Goal: Go to known website: Go to known website

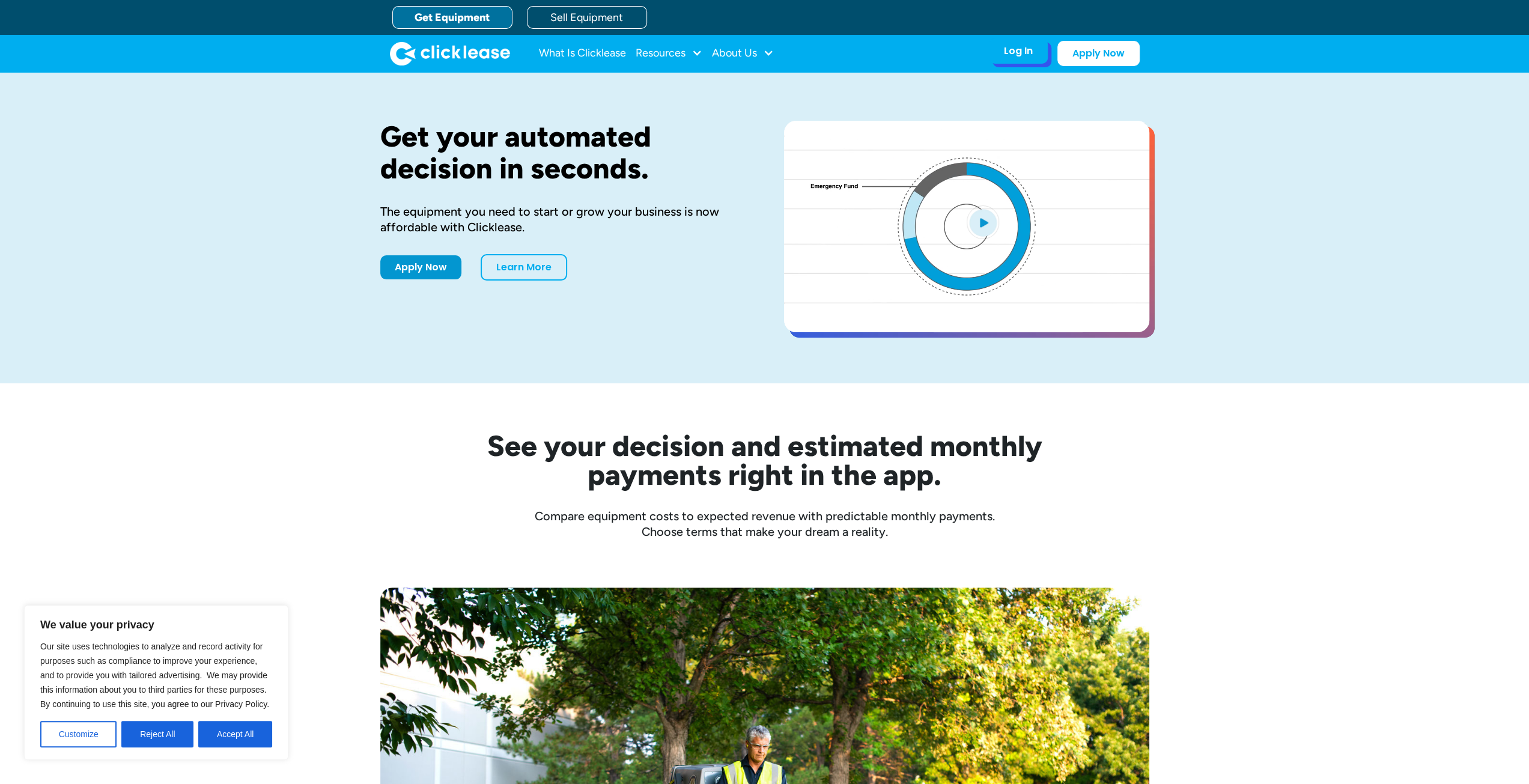
click at [1025, 48] on div "Log In" at bounding box center [1018, 51] width 29 height 12
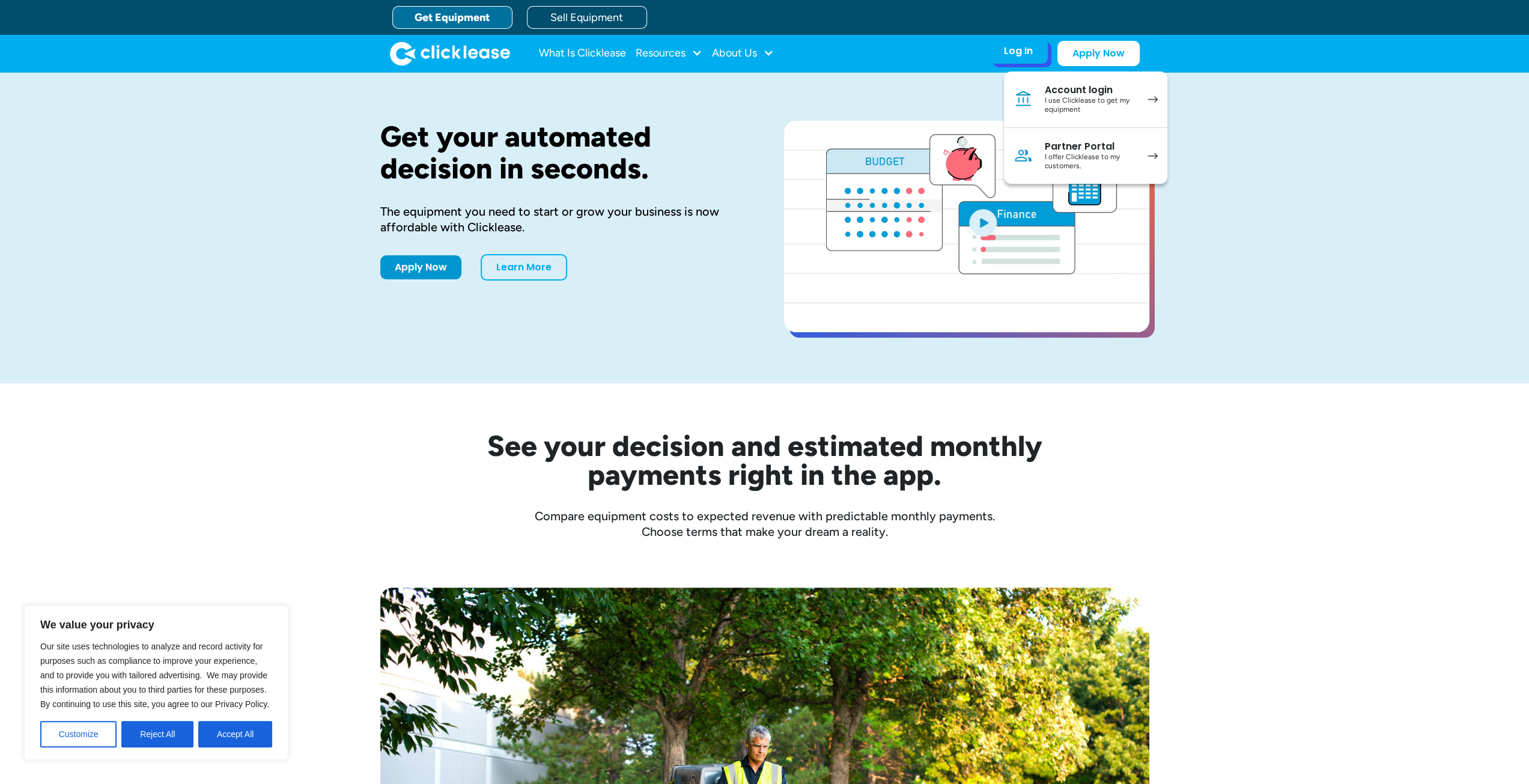
click at [1037, 161] on link "Partner Portal I offer Clicklease to my customers." at bounding box center [1085, 156] width 163 height 56
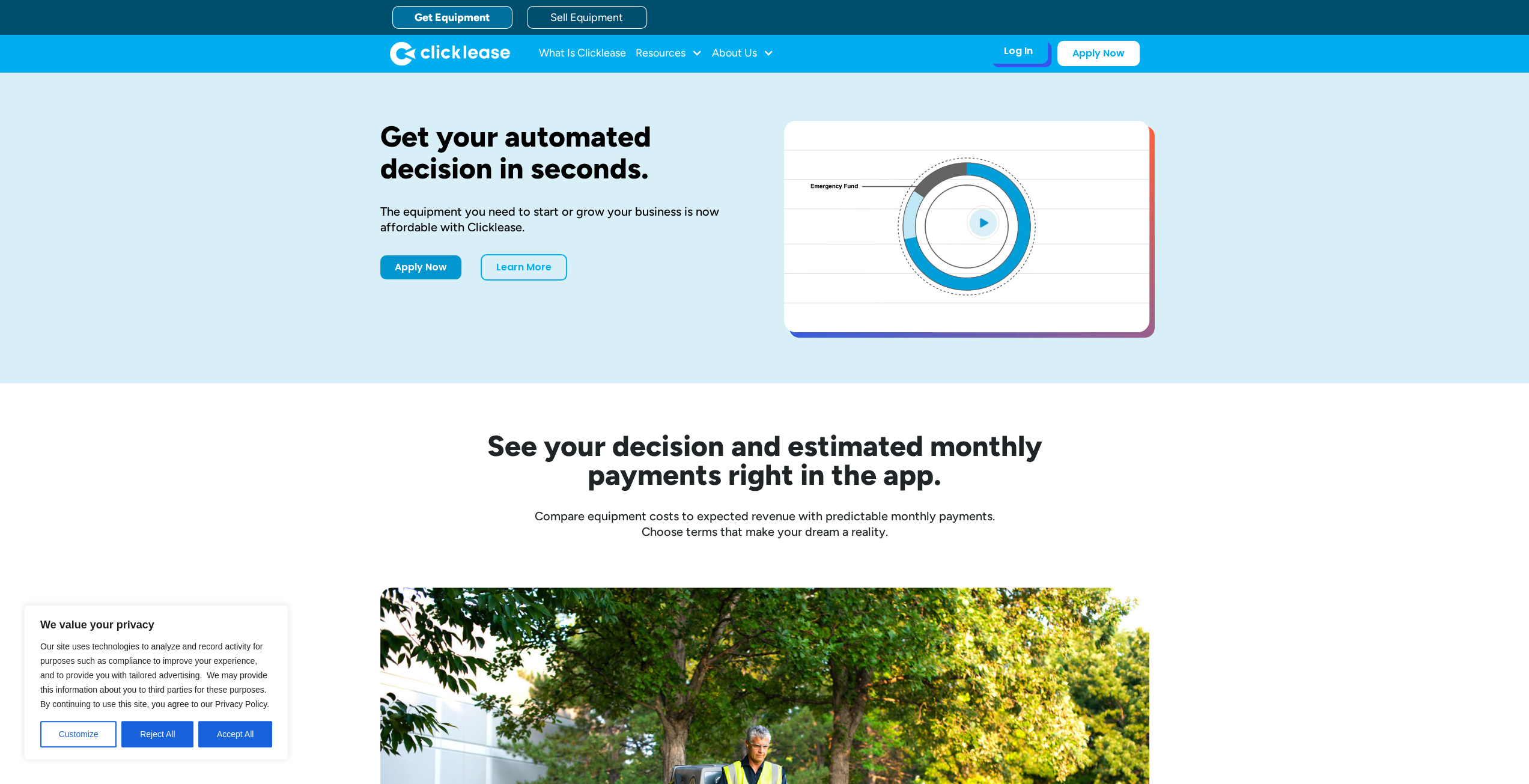
click at [1016, 46] on div "Log In" at bounding box center [1018, 51] width 29 height 12
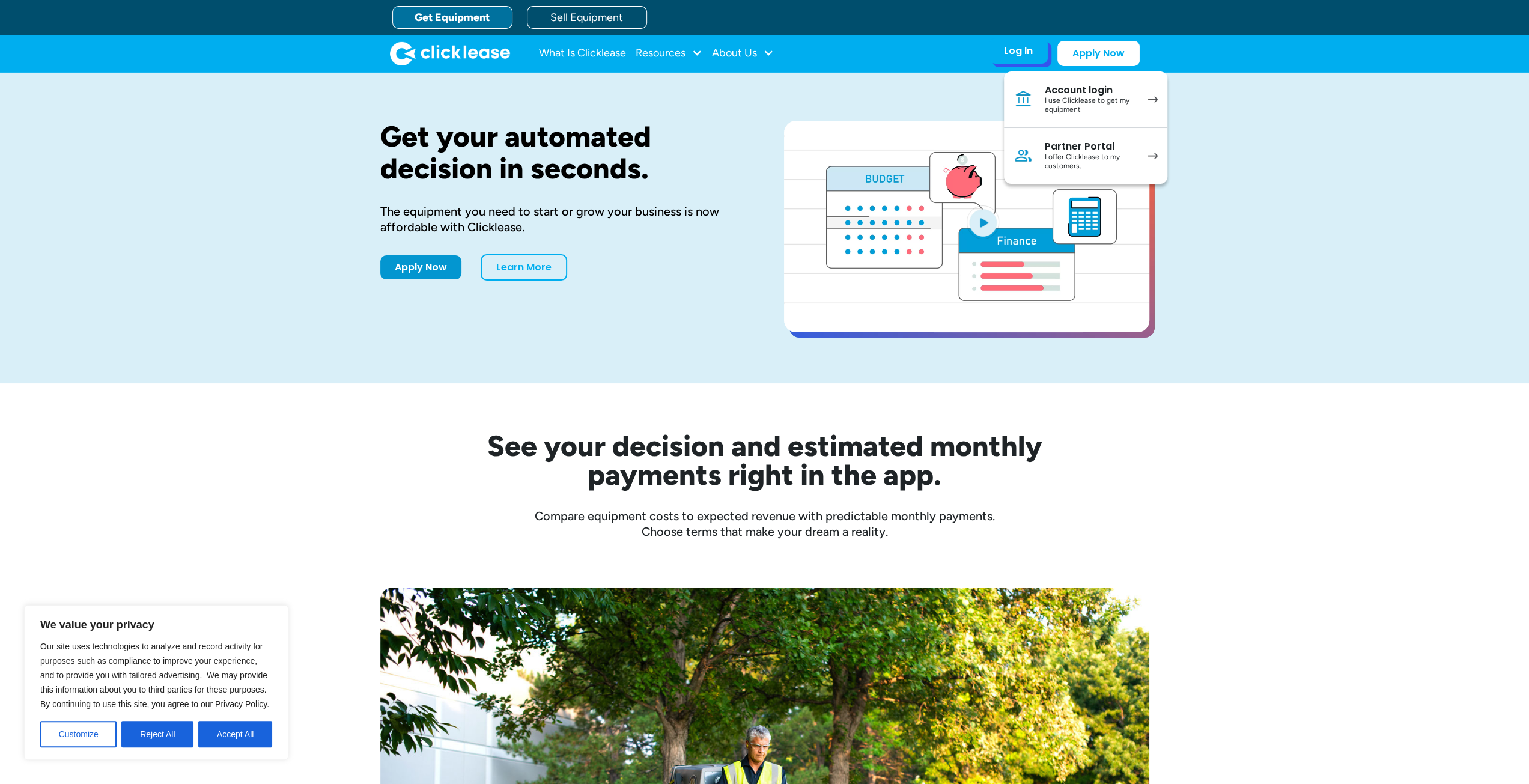
click at [1052, 157] on div "I offer Clicklease to my customers." at bounding box center [1090, 162] width 91 height 19
